Goal: Navigation & Orientation: Find specific page/section

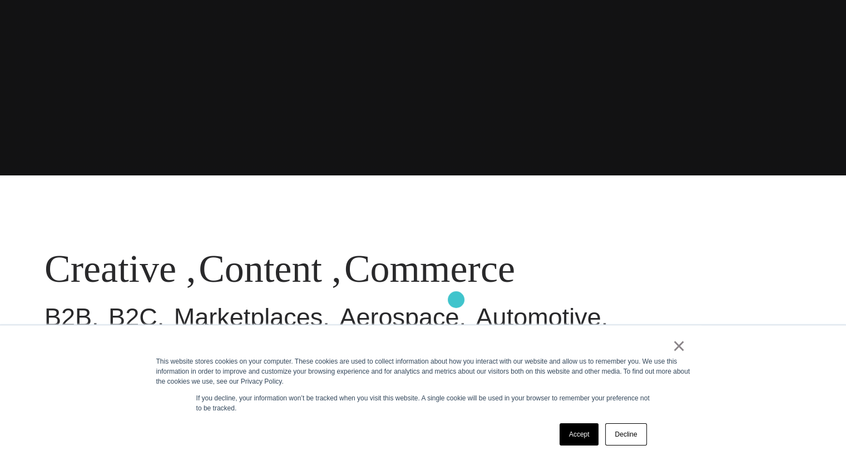
scroll to position [445, 0]
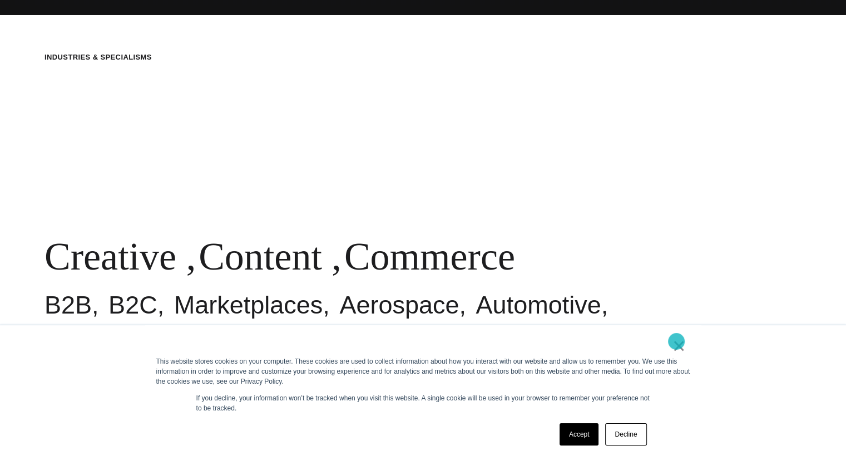
click at [677, 341] on link "×" at bounding box center [679, 345] width 13 height 10
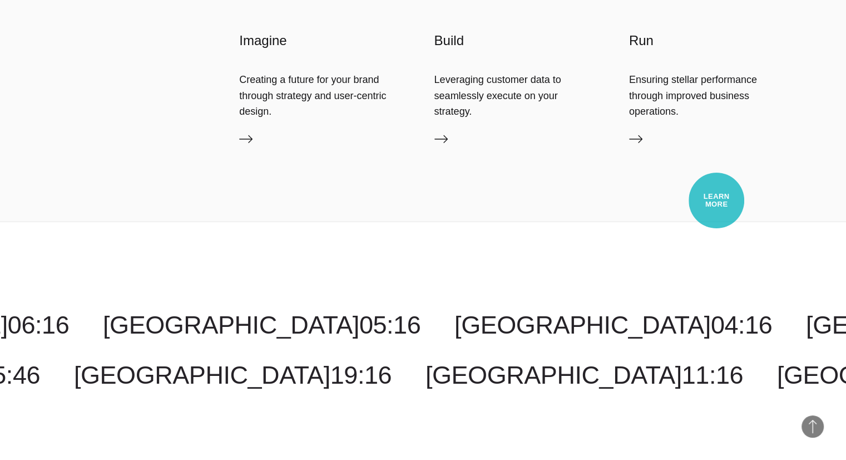
scroll to position [3280, 0]
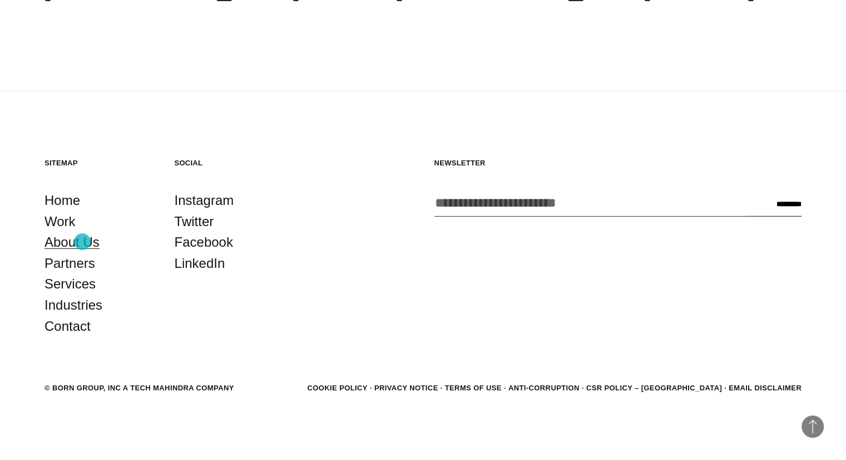
click at [82, 241] on link "About Us" at bounding box center [72, 241] width 55 height 21
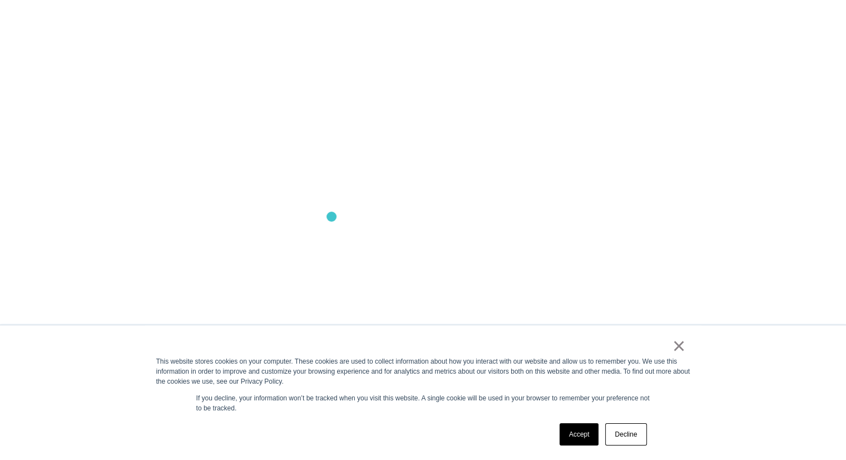
scroll to position [1001, 0]
click at [679, 348] on link "×" at bounding box center [679, 345] width 13 height 10
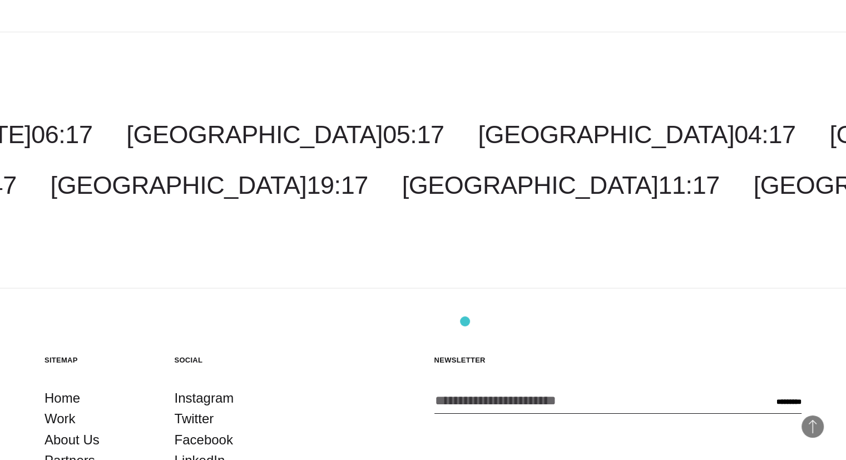
scroll to position [3895, 0]
